Goal: Task Accomplishment & Management: Use online tool/utility

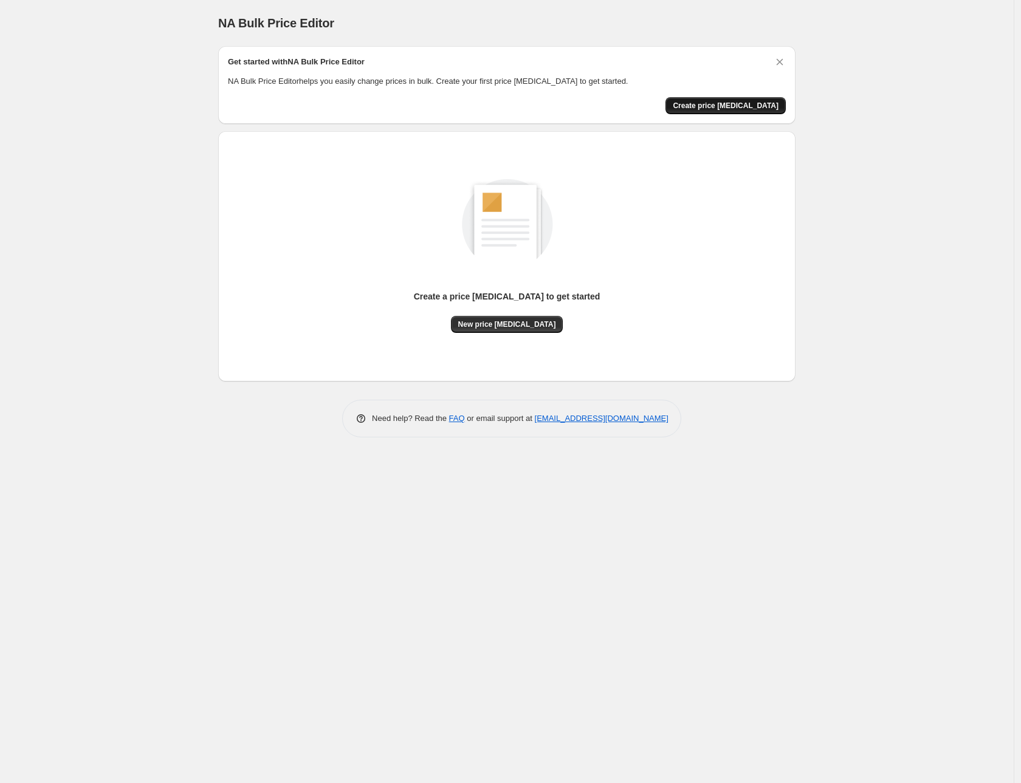
click at [727, 109] on span "Create price [MEDICAL_DATA]" at bounding box center [726, 106] width 106 height 10
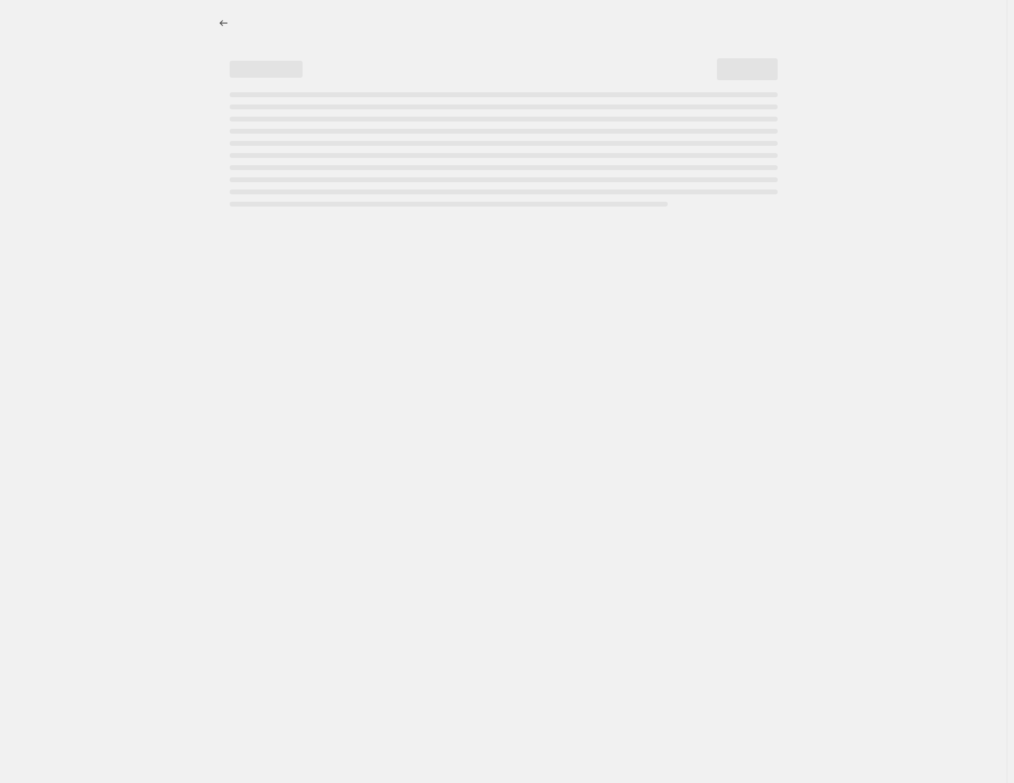
select select "percentage"
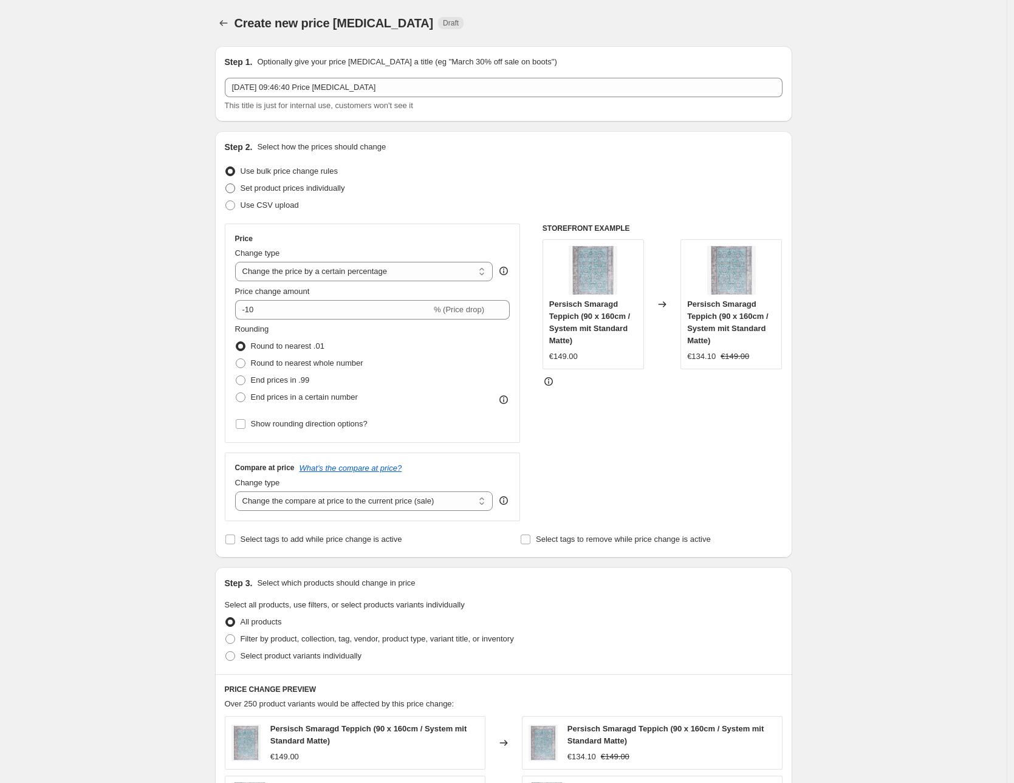
click at [293, 192] on span "Set product prices individually" at bounding box center [293, 187] width 104 height 9
click at [226, 184] on input "Set product prices individually" at bounding box center [225, 183] width 1 height 1
radio input "true"
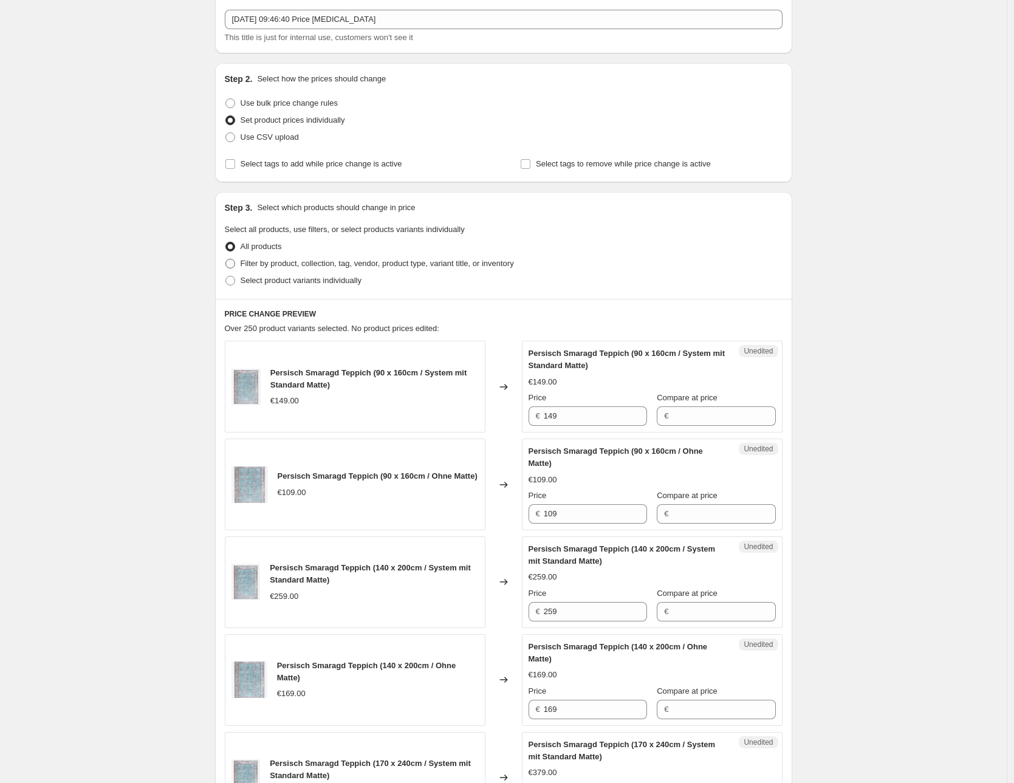
scroll to position [90, 0]
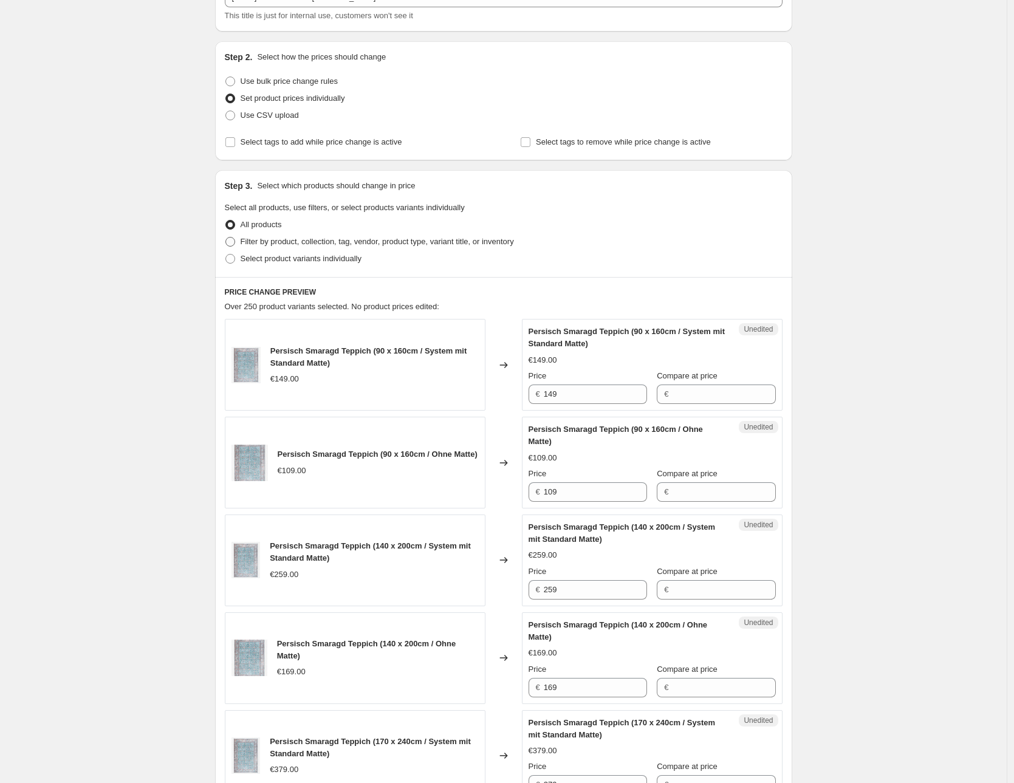
click at [303, 241] on span "Filter by product, collection, tag, vendor, product type, variant title, or inv…" at bounding box center [377, 241] width 273 height 9
click at [226, 238] on input "Filter by product, collection, tag, vendor, product type, variant title, or inv…" at bounding box center [225, 237] width 1 height 1
radio input "true"
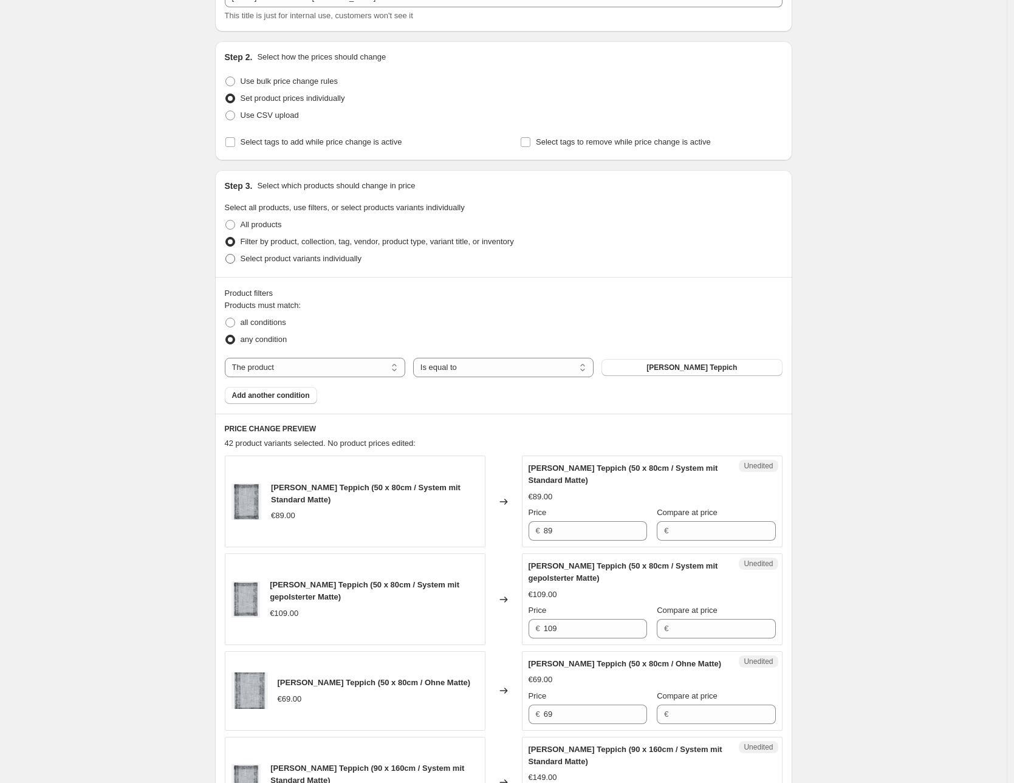
click at [279, 259] on span "Select product variants individually" at bounding box center [301, 258] width 121 height 9
click at [226, 255] on input "Select product variants individually" at bounding box center [225, 254] width 1 height 1
radio input "true"
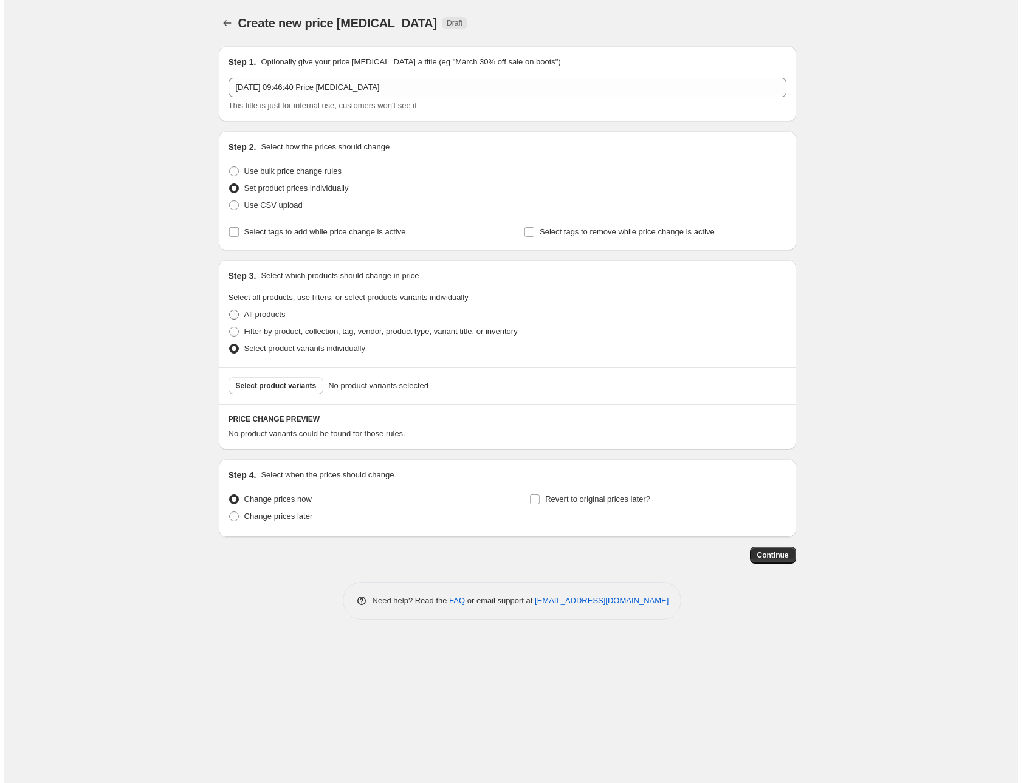
scroll to position [0, 0]
click at [267, 228] on span "Select tags to add while price change is active" at bounding box center [325, 231] width 162 height 9
click at [238, 228] on input "Select tags to add while price change is active" at bounding box center [233, 232] width 10 height 10
checkbox input "true"
